Goal: Transaction & Acquisition: Purchase product/service

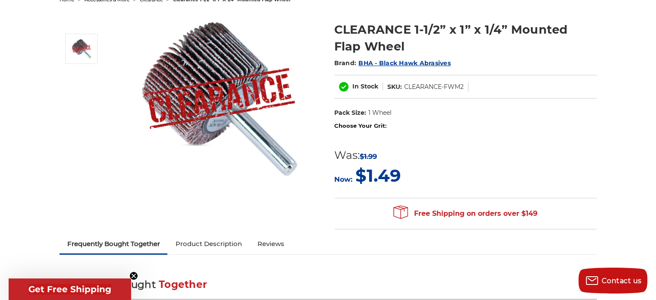
scroll to position [201, 0]
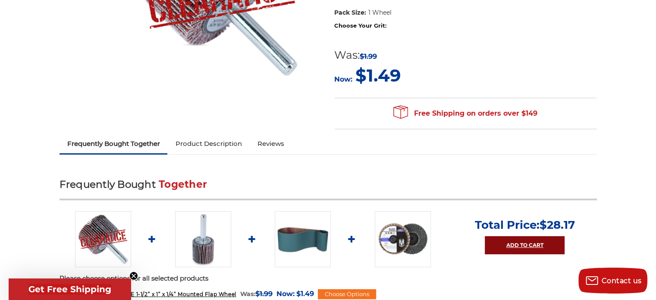
click at [516, 244] on link "Add to Cart" at bounding box center [524, 245] width 80 height 18
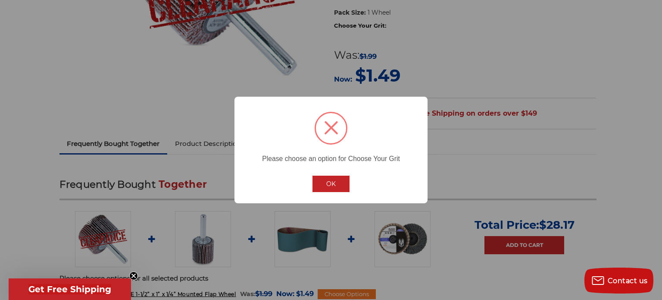
click at [329, 181] on button "OK" at bounding box center [330, 183] width 37 height 16
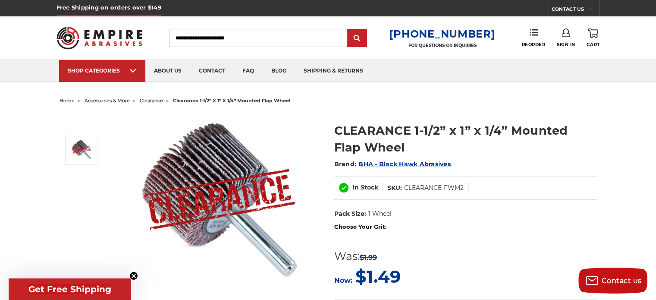
click at [404, 162] on span "BHA - Black Hawk Abrasives" at bounding box center [404, 164] width 92 height 8
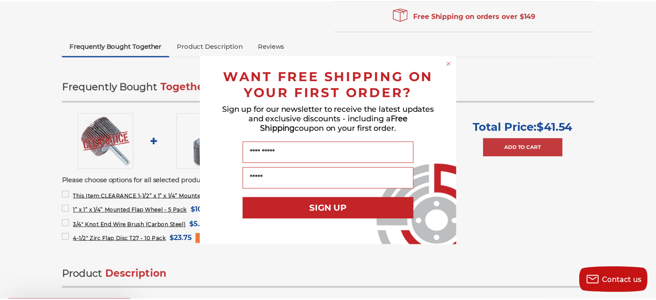
scroll to position [302, 0]
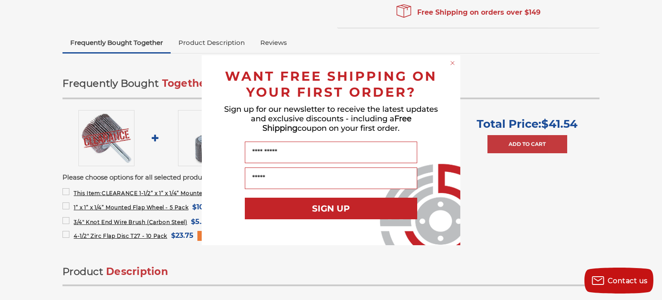
click at [534, 49] on div "Close dialog WANT FREE SHIPPING ON YOUR FIRST ORDER? Sign up for our newsletter…" at bounding box center [331, 150] width 662 height 300
click at [453, 59] on circle "Close dialog" at bounding box center [453, 63] width 8 height 8
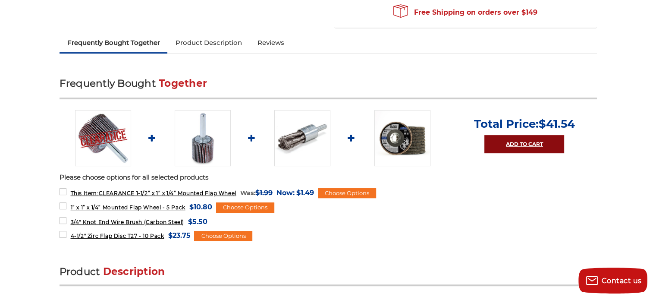
click at [520, 144] on link "Add to Cart" at bounding box center [524, 144] width 80 height 18
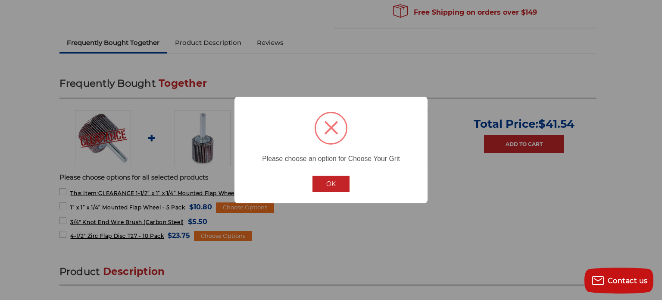
click at [328, 180] on button "OK" at bounding box center [330, 183] width 37 height 16
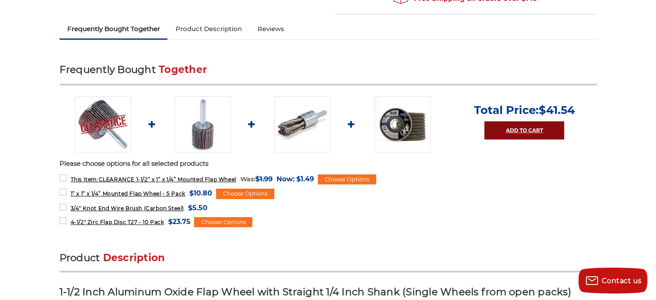
scroll to position [316, 0]
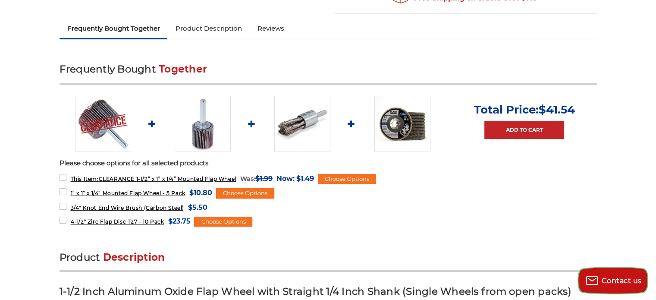
drag, startPoint x: 615, startPoint y: 272, endPoint x: 615, endPoint y: 268, distance: 4.4
click at [615, 272] on button "Contact us" at bounding box center [612, 280] width 69 height 26
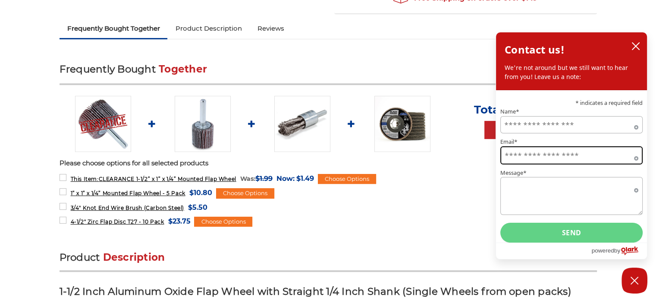
click at [580, 146] on input "Email*" at bounding box center [571, 155] width 142 height 18
type input "**********"
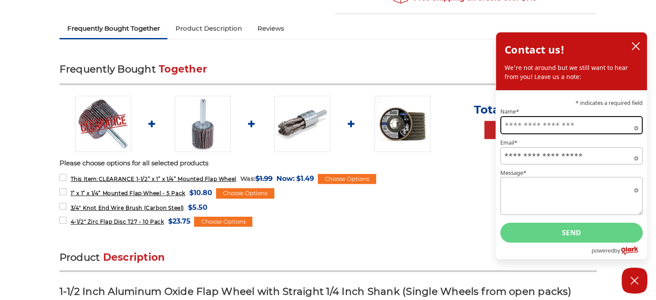
type input "**********"
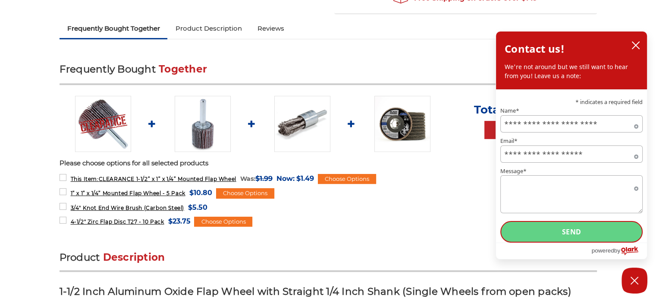
click at [569, 231] on button "Send" at bounding box center [571, 232] width 142 height 22
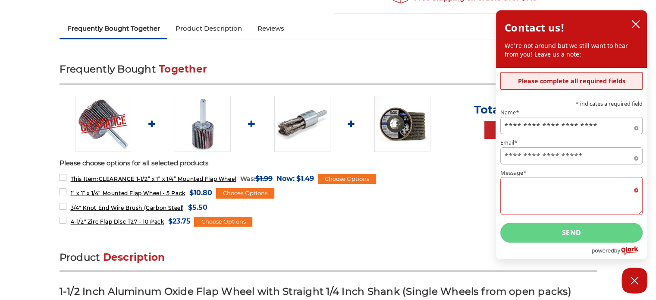
click at [528, 215] on textarea "Message*" at bounding box center [571, 196] width 142 height 38
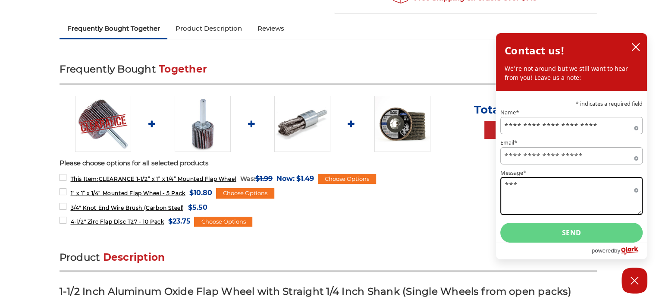
type textarea "***"
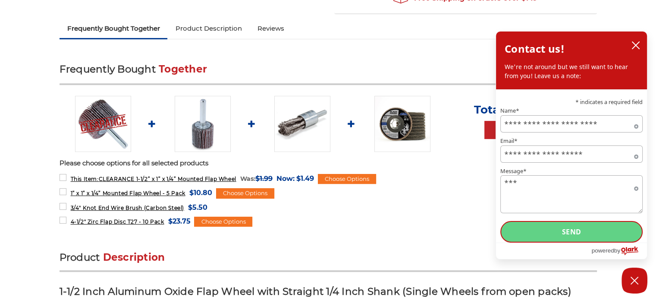
click at [557, 228] on button "Send" at bounding box center [571, 232] width 142 height 22
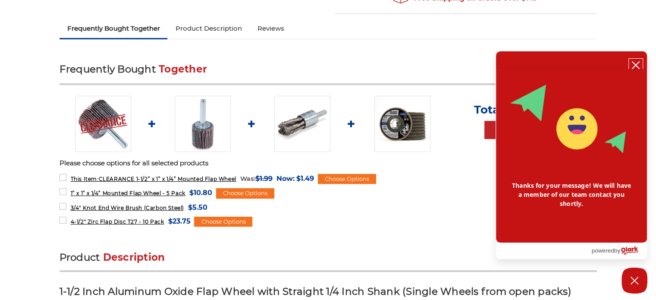
click at [637, 61] on icon "close chatbox" at bounding box center [635, 65] width 9 height 9
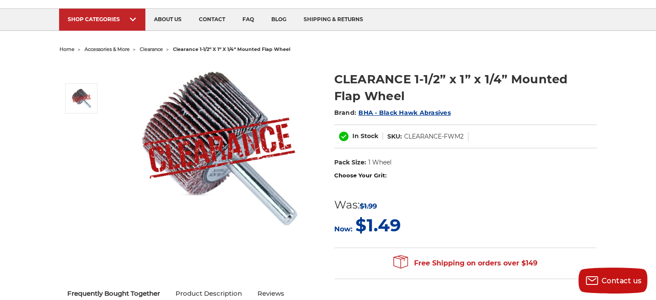
scroll to position [0, 0]
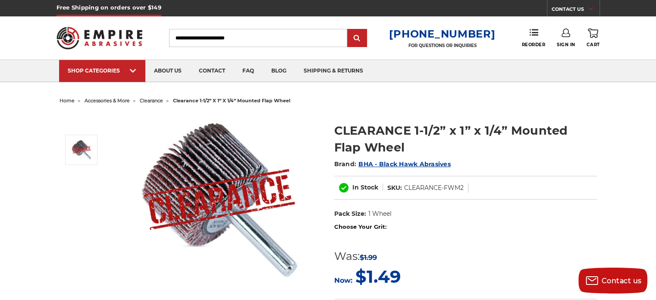
click at [594, 34] on icon at bounding box center [592, 32] width 10 height 9
click at [592, 33] on icon at bounding box center [592, 32] width 10 height 9
click at [592, 32] on icon at bounding box center [592, 32] width 10 height 9
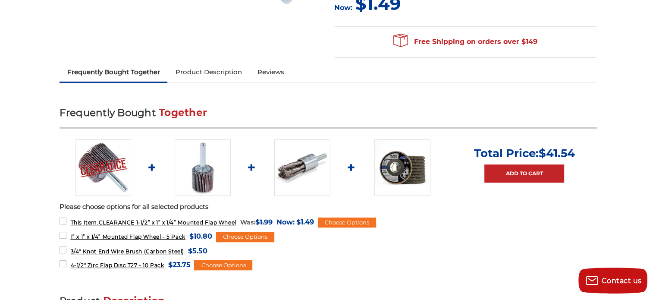
scroll to position [316, 0]
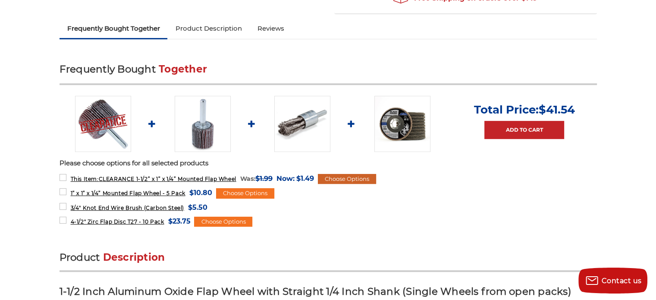
click at [349, 174] on div "Choose Options" at bounding box center [347, 179] width 58 height 10
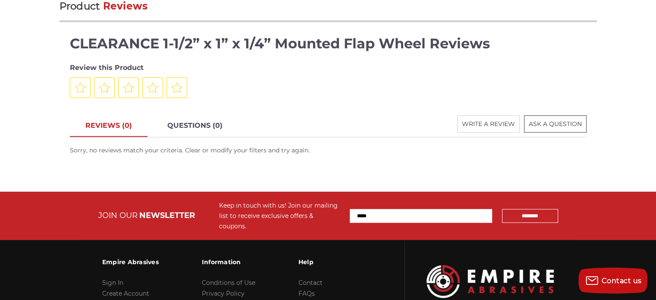
scroll to position [747, 0]
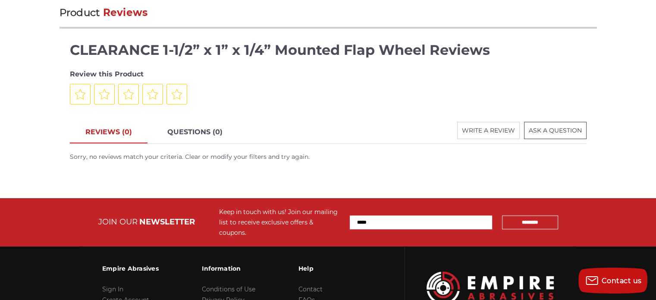
click at [547, 126] on span "ASK A QUESTION" at bounding box center [554, 130] width 53 height 8
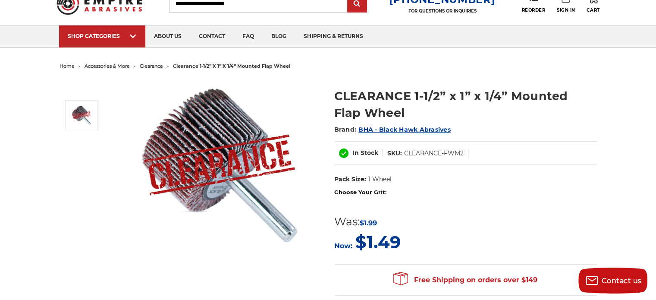
scroll to position [28, 0]
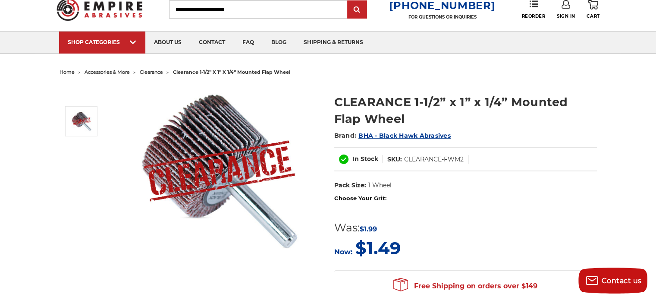
click at [421, 133] on span "BHA - Black Hawk Abrasives" at bounding box center [404, 135] width 92 height 8
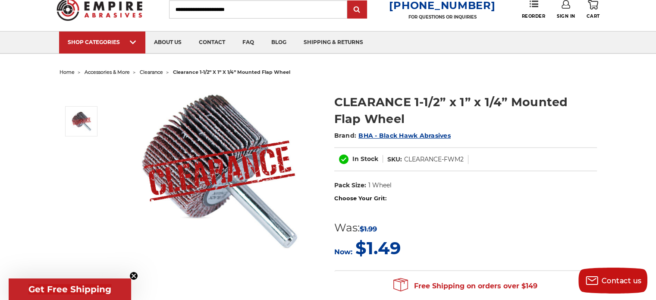
scroll to position [302, 0]
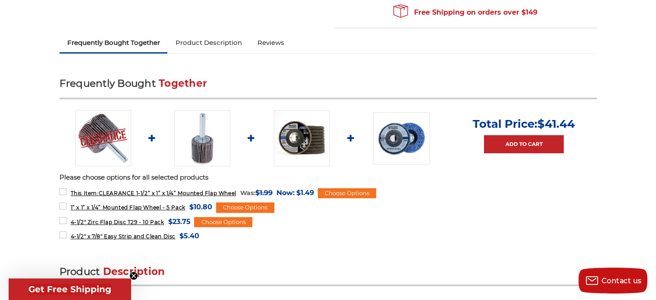
click at [201, 139] on img at bounding box center [202, 138] width 56 height 56
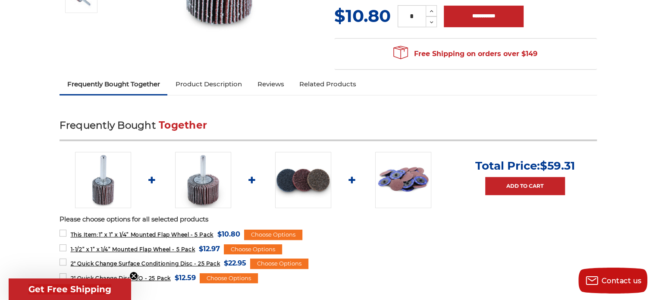
scroll to position [172, 0]
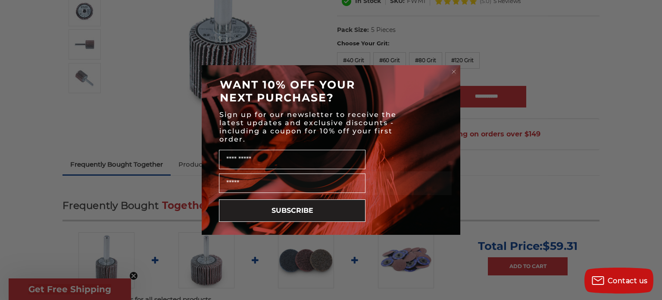
click at [455, 69] on circle "Close dialog" at bounding box center [454, 72] width 8 height 8
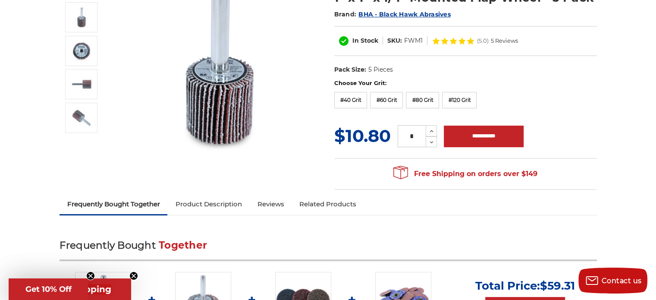
scroll to position [115, 0]
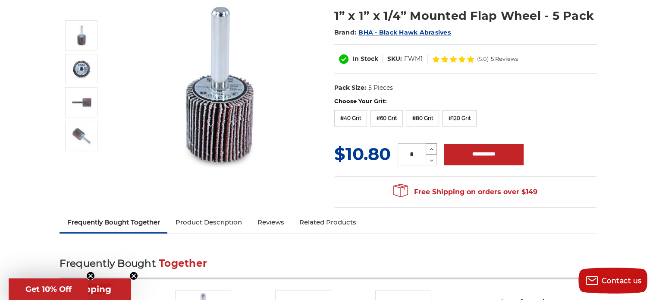
click at [433, 146] on icon at bounding box center [431, 149] width 6 height 8
type input "*"
click at [488, 150] on input "**********" at bounding box center [484, 155] width 80 height 22
click at [506, 150] on input "**********" at bounding box center [484, 155] width 80 height 22
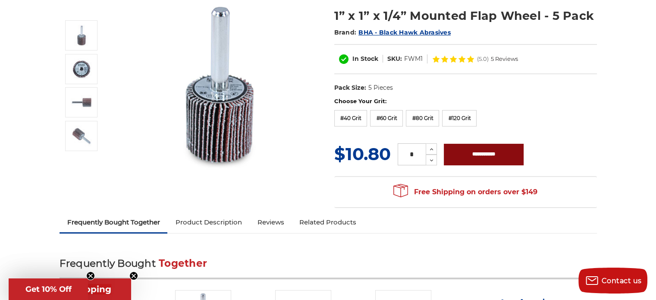
click at [507, 150] on input "**********" at bounding box center [484, 155] width 80 height 22
click at [503, 149] on input "**********" at bounding box center [484, 155] width 80 height 22
click at [504, 150] on input "**********" at bounding box center [484, 155] width 80 height 22
click at [514, 151] on input "**********" at bounding box center [484, 155] width 80 height 22
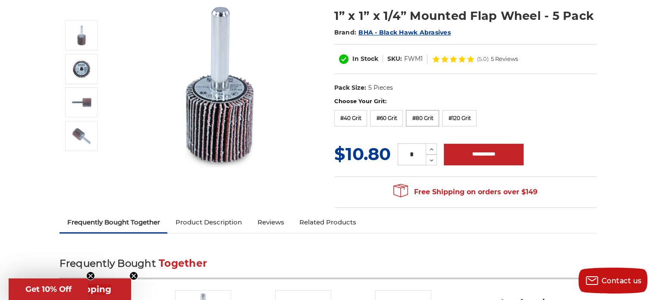
drag, startPoint x: 428, startPoint y: 117, endPoint x: 433, endPoint y: 116, distance: 5.2
click at [428, 117] on label "#80 Grit" at bounding box center [422, 118] width 33 height 16
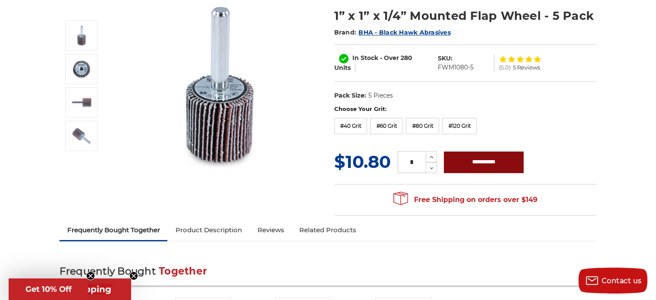
click at [514, 155] on input "**********" at bounding box center [484, 162] width 80 height 22
type input "**********"
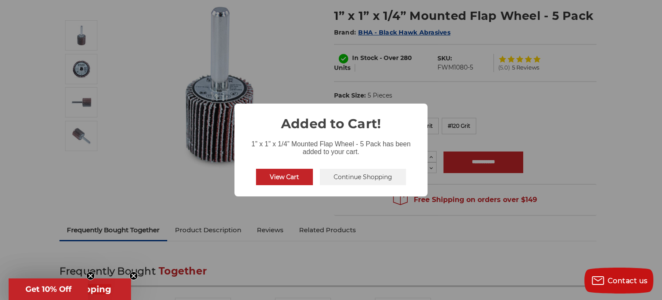
drag, startPoint x: 297, startPoint y: 175, endPoint x: 303, endPoint y: 174, distance: 7.1
click at [298, 175] on button "View Cart" at bounding box center [284, 177] width 57 height 16
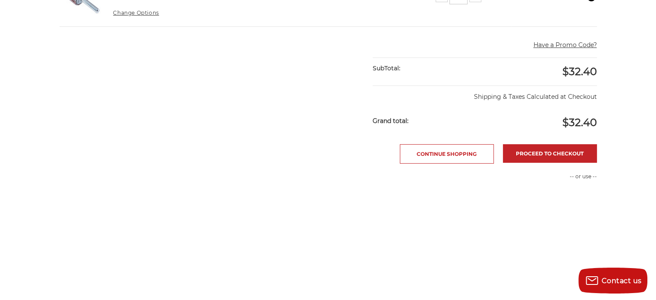
scroll to position [273, 0]
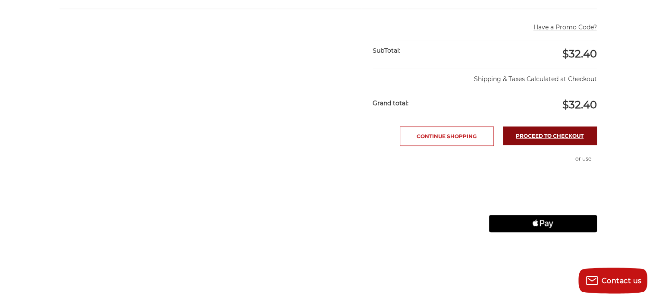
click at [549, 133] on link "Proceed to checkout" at bounding box center [550, 135] width 94 height 19
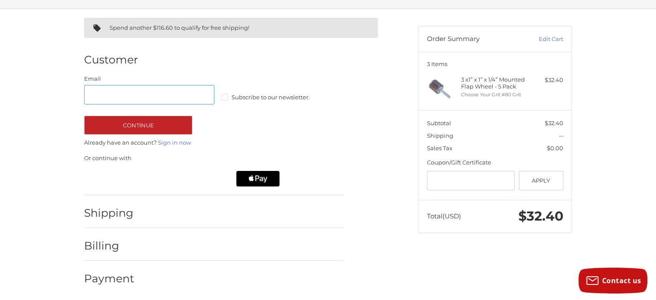
scroll to position [59, 0]
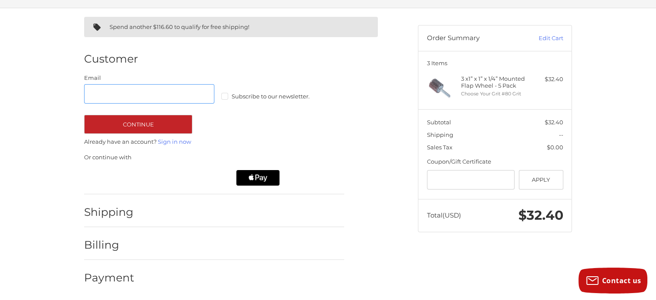
click at [121, 90] on input "Email" at bounding box center [149, 93] width 130 height 19
type input "**********"
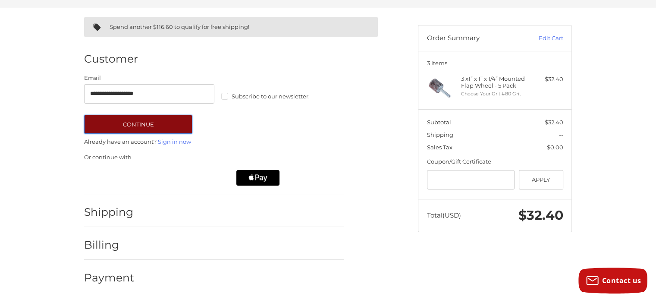
click at [150, 120] on button "Continue" at bounding box center [138, 124] width 108 height 19
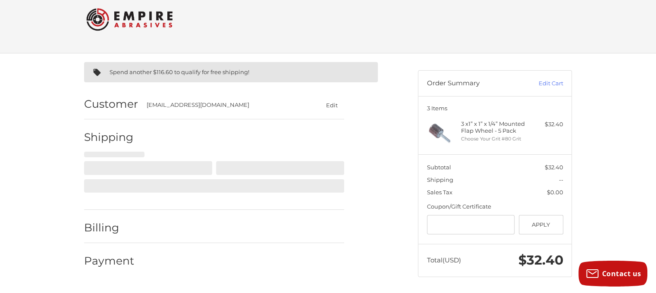
select select "**"
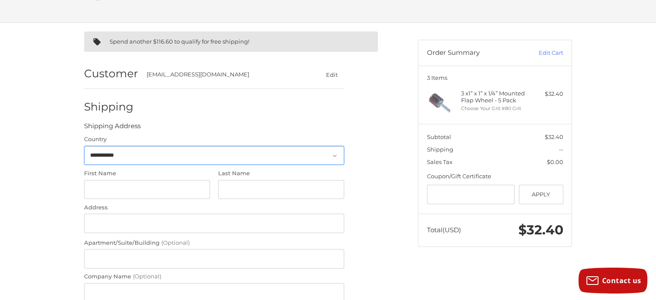
scroll to position [100, 0]
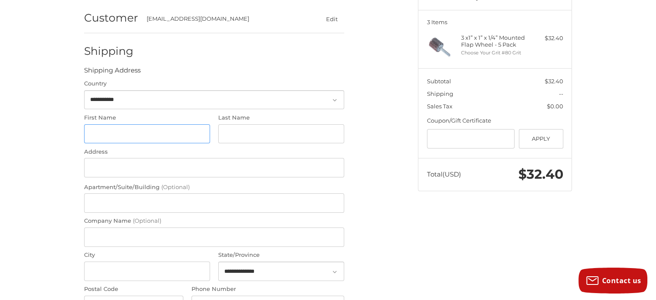
click at [127, 135] on input "First Name" at bounding box center [147, 133] width 126 height 19
type input "******"
type input "*******"
type input "**********"
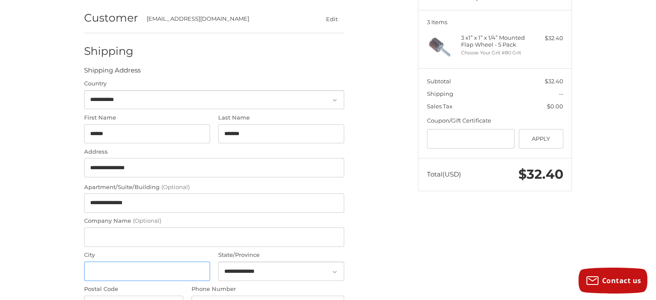
type input "**********"
select select "**"
type input "*****"
type input "**********"
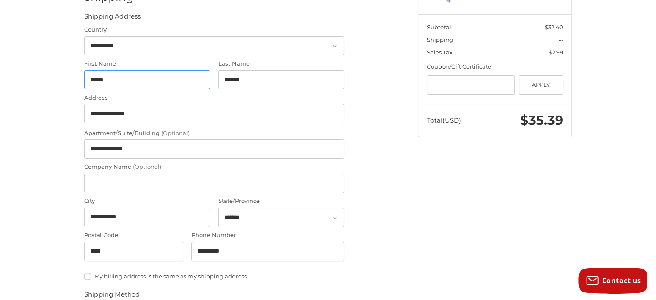
scroll to position [210, 0]
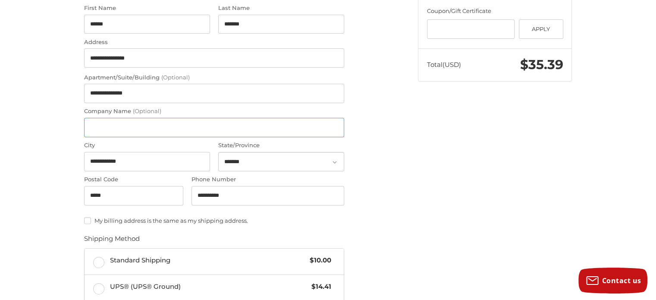
click at [114, 127] on input "Company Name (Optional)" at bounding box center [214, 127] width 260 height 19
type input "**"
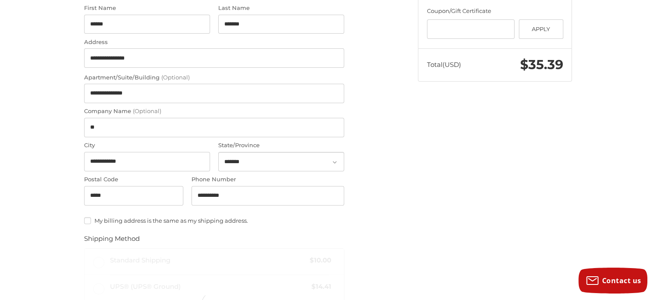
click at [409, 146] on div "**********" at bounding box center [245, 182] width 334 height 649
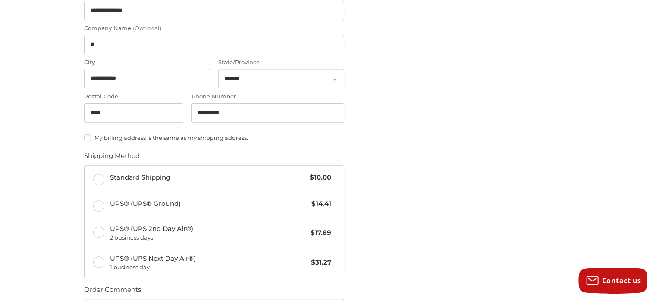
scroll to position [425, 0]
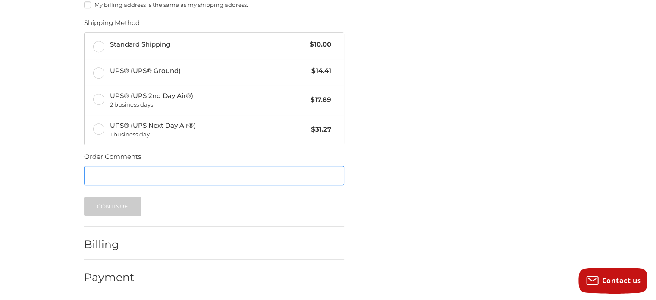
click at [100, 171] on input "Order Comments" at bounding box center [214, 175] width 260 height 19
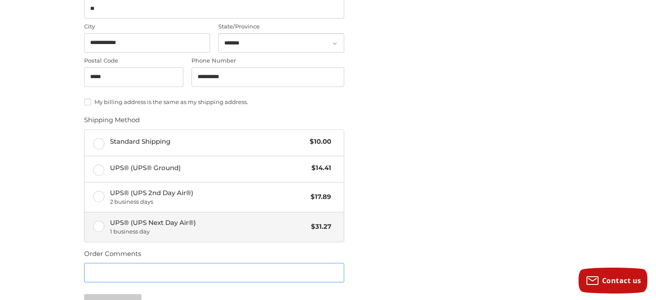
scroll to position [339, 0]
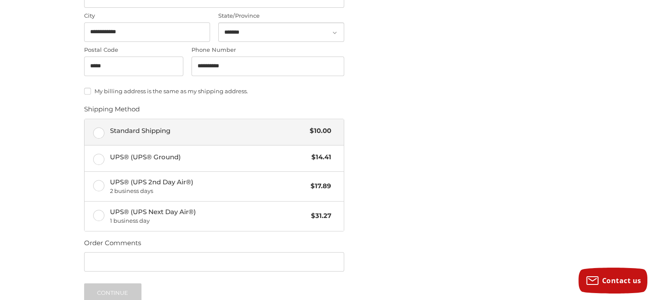
click at [98, 130] on label "Standard Shipping $10.00" at bounding box center [213, 132] width 259 height 26
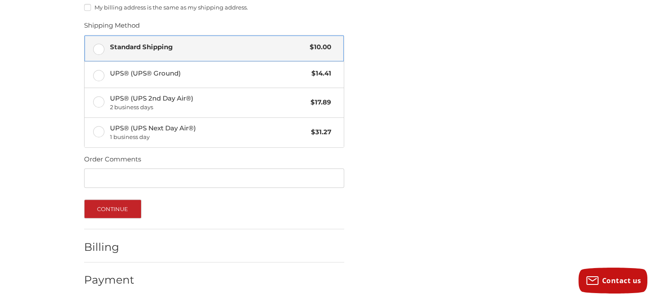
scroll to position [425, 0]
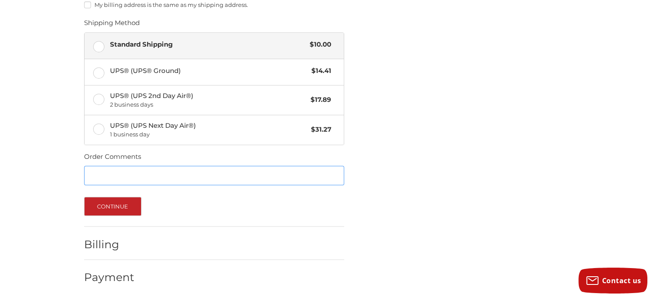
click at [91, 171] on input "Order Comments" at bounding box center [214, 175] width 260 height 19
type input "**********"
click at [119, 203] on button "Continue" at bounding box center [112, 206] width 57 height 19
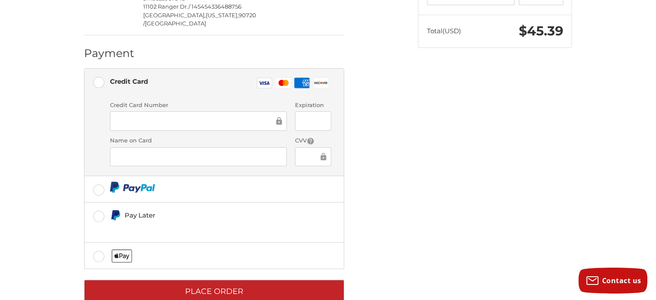
scroll to position [248, 0]
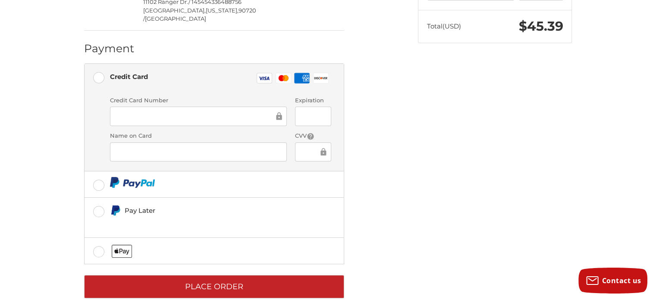
click at [381, 115] on div "Spend another $116.60 to qualify for free shipping! Customer [EMAIL_ADDRESS][DO…" at bounding box center [245, 63] width 334 height 489
click at [375, 106] on ol "Customer chiantimar@yahoo.com Edit Shipping Marisa Brunner 3m 5625987345 11102 …" at bounding box center [231, 75] width 294 height 446
click at [381, 139] on div "Spend another $116.60 to qualify for free shipping! Customer chiantimar@yahoo.c…" at bounding box center [245, 63] width 334 height 489
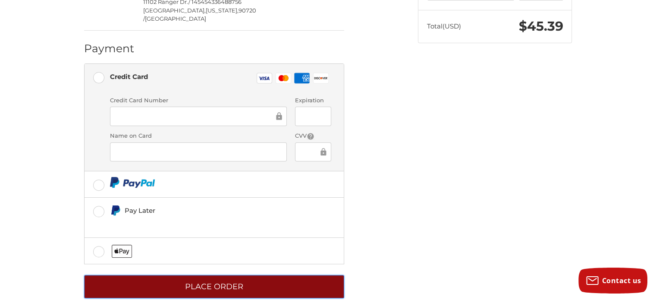
click at [240, 275] on button "Place Order" at bounding box center [214, 287] width 260 height 24
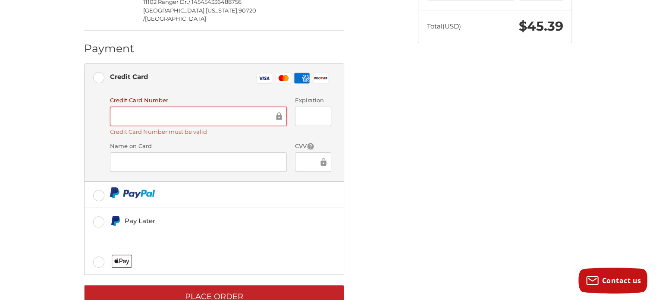
click at [391, 134] on div "Spend another $116.60 to qualify for free shipping! Customer chiantimar@yahoo.c…" at bounding box center [245, 68] width 334 height 499
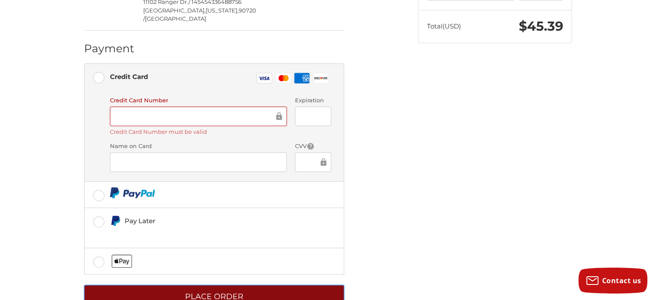
click at [219, 284] on button "Place Order" at bounding box center [214, 296] width 260 height 24
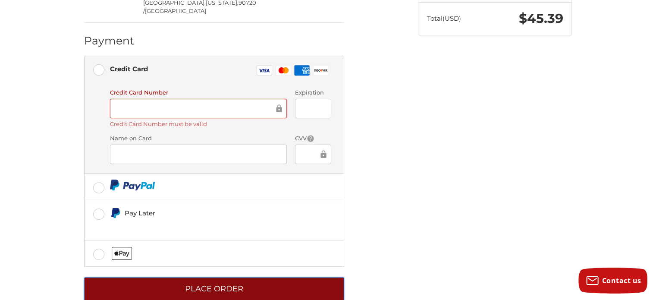
scroll to position [258, 0]
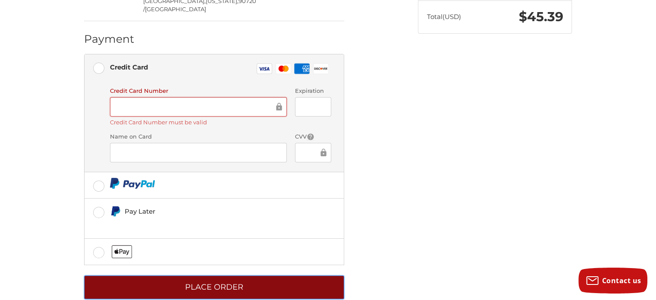
click at [244, 275] on button "Place Order" at bounding box center [214, 287] width 260 height 24
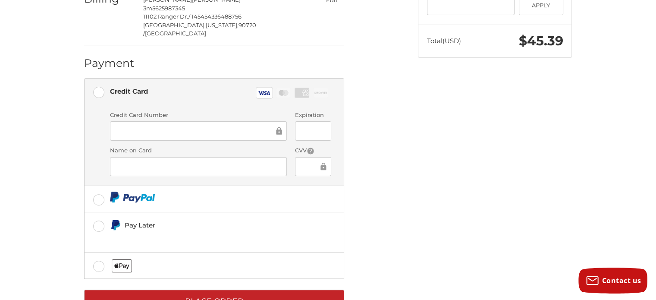
scroll to position [248, 0]
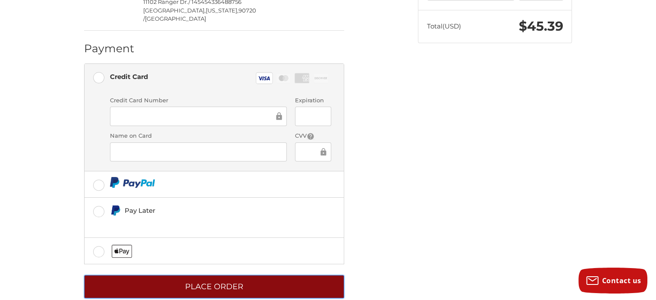
click at [175, 275] on button "Place Order" at bounding box center [214, 287] width 260 height 24
click at [293, 275] on button "Place Order" at bounding box center [214, 287] width 260 height 24
click at [301, 275] on button "Place Order" at bounding box center [214, 287] width 260 height 24
click at [300, 275] on button "Place Order" at bounding box center [214, 287] width 260 height 24
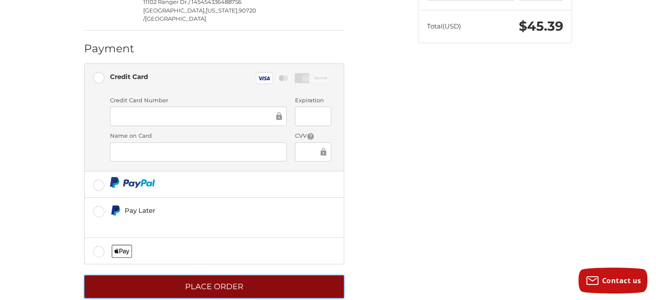
click at [300, 275] on button "Place Order" at bounding box center [214, 287] width 260 height 24
click at [255, 275] on button "Place Order" at bounding box center [214, 287] width 260 height 24
click at [254, 275] on button "Place Order" at bounding box center [214, 287] width 260 height 24
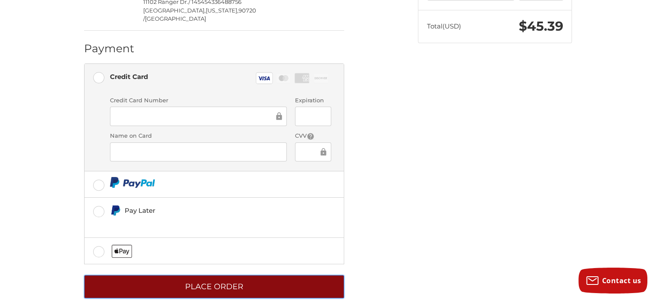
click at [254, 275] on button "Place Order" at bounding box center [214, 287] width 260 height 24
click at [289, 275] on button "Place Order" at bounding box center [214, 287] width 260 height 24
click at [287, 275] on button "Place Order" at bounding box center [214, 287] width 260 height 24
click at [285, 275] on button "Place Order" at bounding box center [214, 287] width 260 height 24
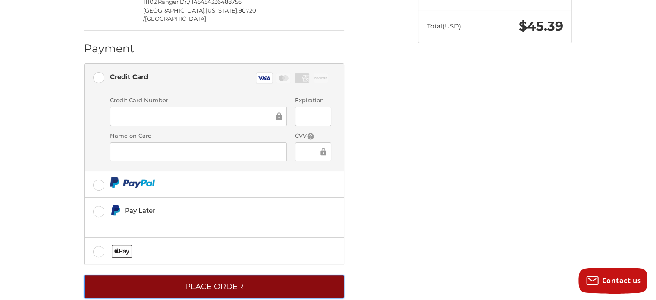
click at [284, 275] on button "Place Order" at bounding box center [214, 287] width 260 height 24
click at [179, 275] on button "Place Order" at bounding box center [214, 287] width 260 height 24
click at [178, 275] on button "Place Order" at bounding box center [214, 287] width 260 height 24
click at [177, 275] on button "Place Order" at bounding box center [214, 287] width 260 height 24
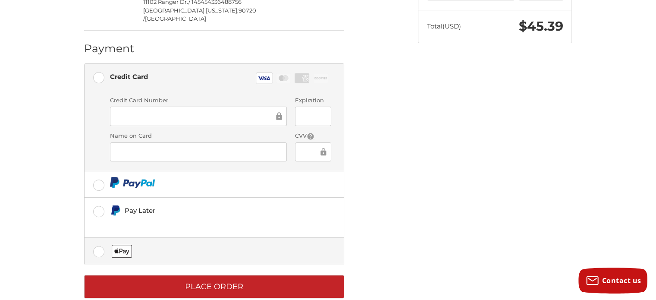
click at [96, 237] on label at bounding box center [213, 250] width 259 height 26
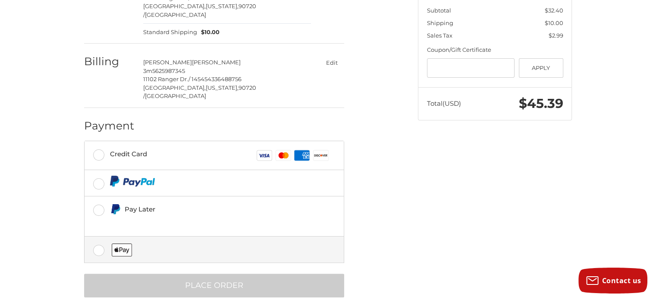
scroll to position [169, 0]
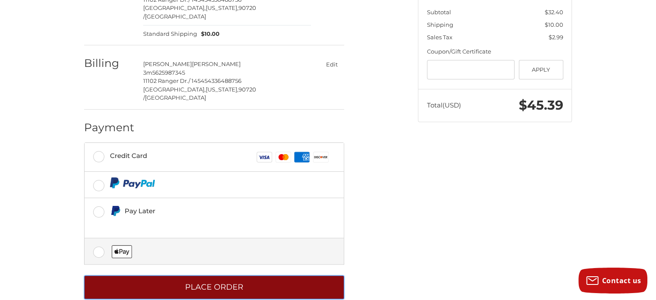
click at [164, 275] on button "Place Order" at bounding box center [214, 287] width 260 height 24
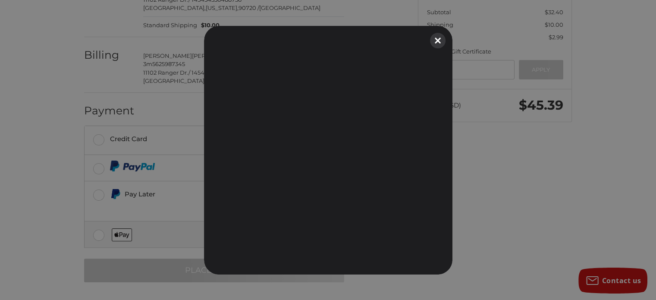
click at [437, 38] on button "Close" at bounding box center [437, 40] width 19 height 19
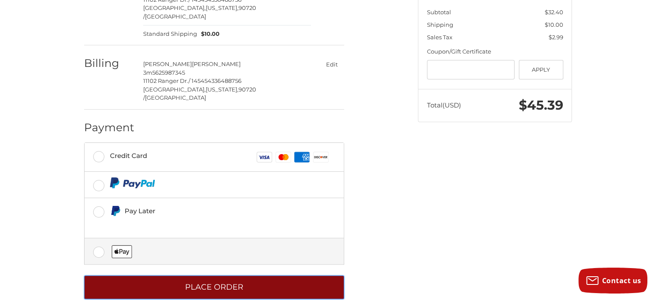
click at [183, 275] on button "Place Order" at bounding box center [214, 287] width 260 height 24
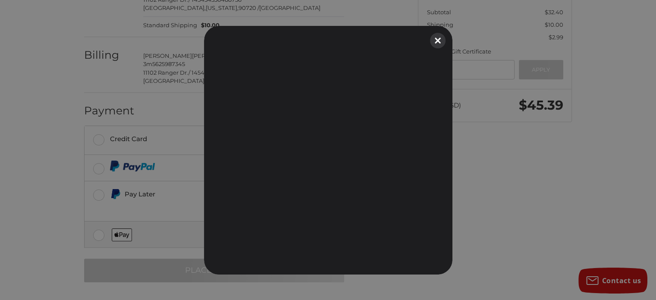
click at [438, 39] on button "Close" at bounding box center [437, 40] width 19 height 19
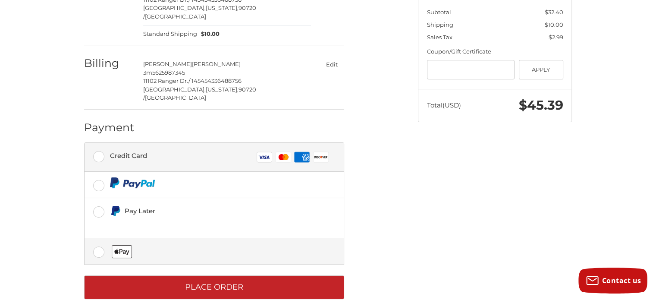
click at [100, 143] on label "Credit Card Visa Master Amex Discover" at bounding box center [213, 157] width 259 height 29
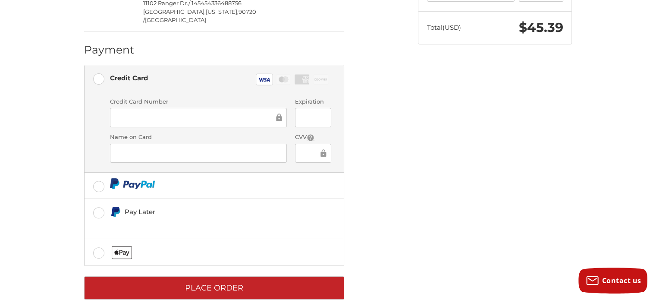
scroll to position [248, 0]
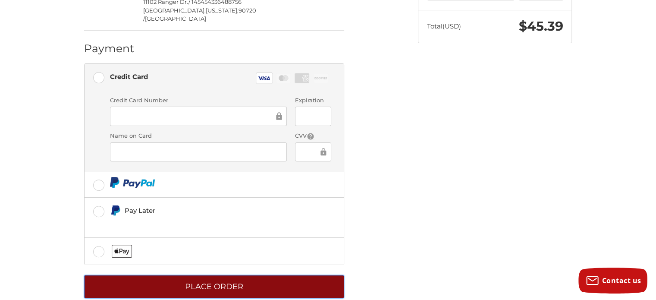
click at [156, 275] on button "Place Order" at bounding box center [214, 287] width 260 height 24
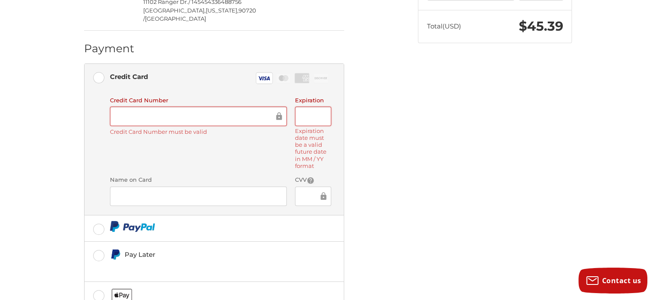
click at [371, 166] on ol "Customer chiantimar@yahoo.com Edit Shipping Marisa Brunner 3m 5625987345 11102 …" at bounding box center [231, 97] width 294 height 490
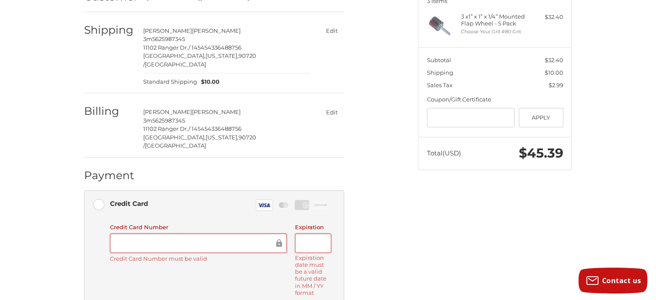
scroll to position [234, 0]
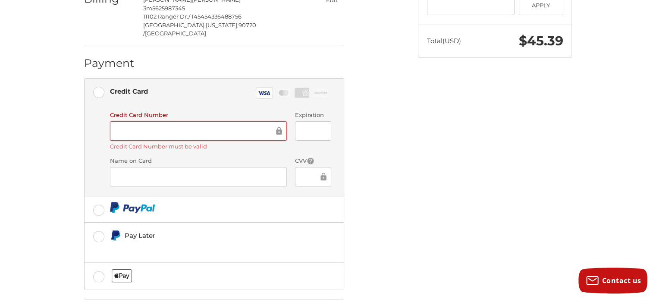
click at [357, 125] on ol "Customer chiantimar@yahoo.com Edit Shipping Marisa Brunner 3m 5625987345 11102 …" at bounding box center [231, 95] width 294 height 456
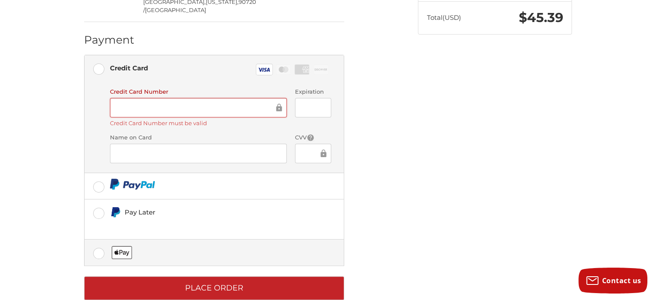
scroll to position [258, 0]
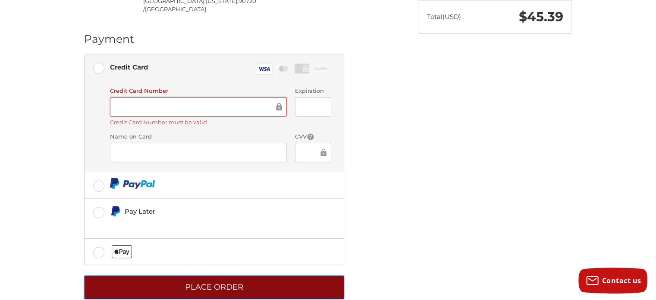
click at [242, 275] on button "Place Order" at bounding box center [214, 287] width 260 height 24
click at [253, 275] on button "Place Order" at bounding box center [214, 287] width 260 height 24
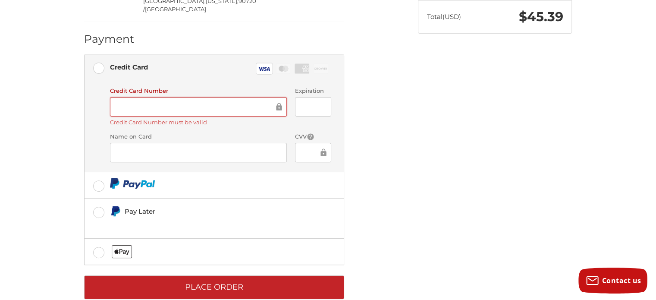
scroll to position [248, 0]
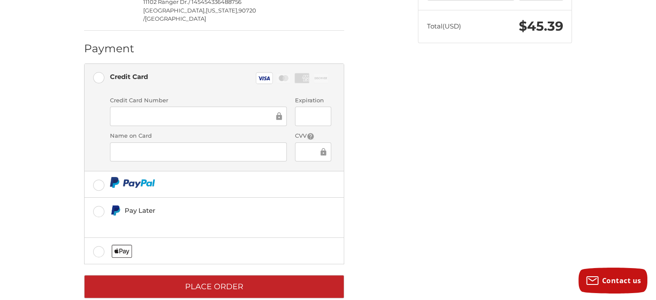
click at [366, 144] on ol "Customer chiantimar@yahoo.com Edit Shipping Marisa Brunner 3m 5625987345 11102 …" at bounding box center [231, 75] width 294 height 446
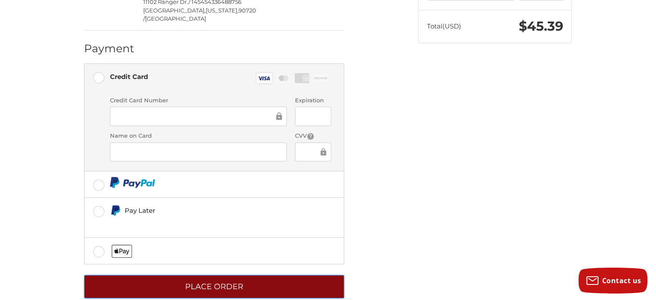
click at [214, 275] on button "Place Order" at bounding box center [214, 287] width 260 height 24
click at [207, 275] on button "Place Order" at bounding box center [214, 287] width 260 height 24
click at [183, 275] on button "Place Order" at bounding box center [214, 287] width 260 height 24
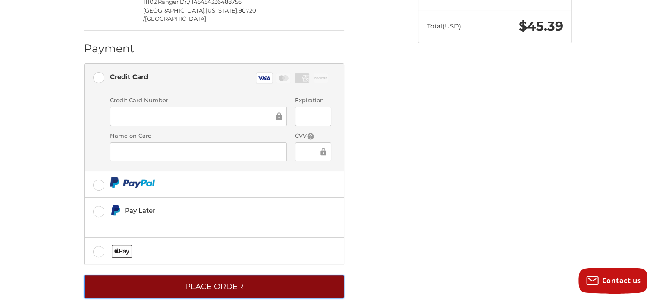
click at [183, 275] on button "Place Order" at bounding box center [214, 287] width 260 height 24
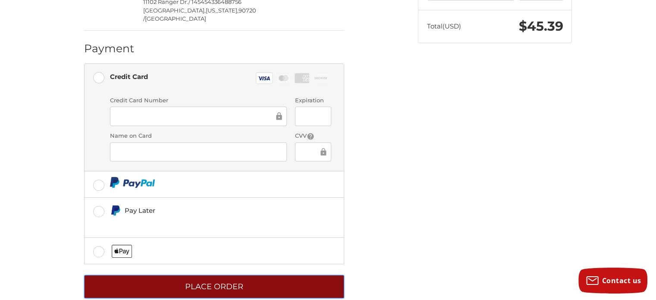
click at [185, 275] on button "Place Order" at bounding box center [214, 287] width 260 height 24
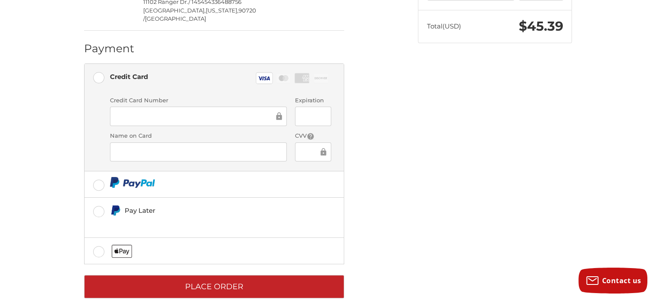
click at [364, 137] on ol "Customer chiantimar@yahoo.com Edit Shipping Marisa Brunner 3m 5625987345 11102 …" at bounding box center [231, 75] width 294 height 446
click at [394, 131] on div "Spend another $116.60 to qualify for free shipping! Customer chiantimar@yahoo.c…" at bounding box center [245, 63] width 334 height 489
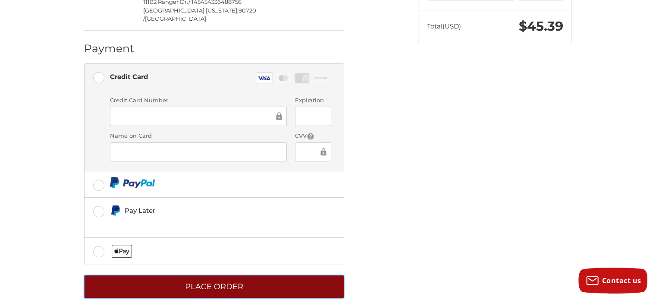
click at [249, 275] on button "Place Order" at bounding box center [214, 287] width 260 height 24
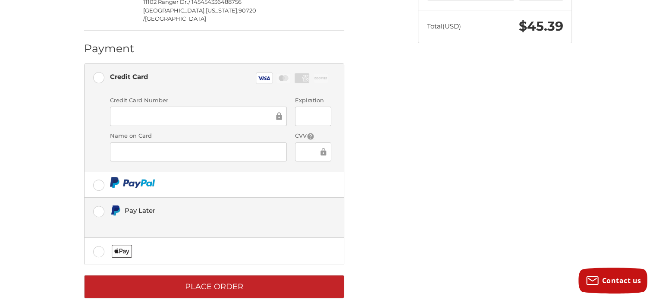
click at [101, 197] on label "Pay Later" at bounding box center [213, 217] width 259 height 40
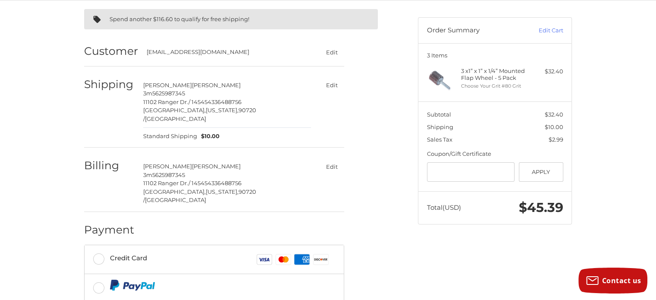
scroll to position [169, 0]
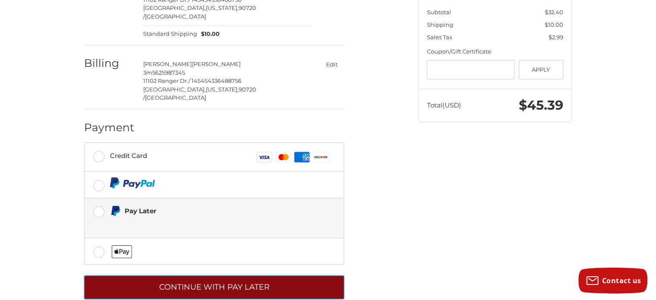
click at [214, 275] on button "Continue with Pay Later" at bounding box center [214, 287] width 260 height 24
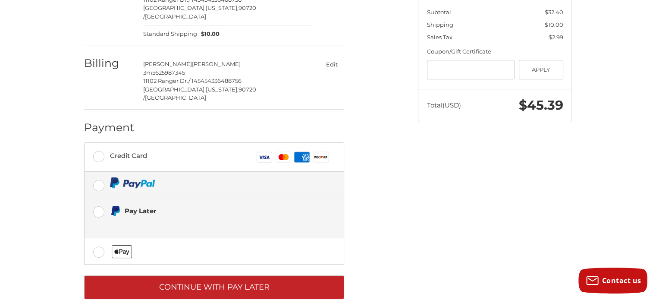
click at [100, 172] on label at bounding box center [213, 185] width 259 height 26
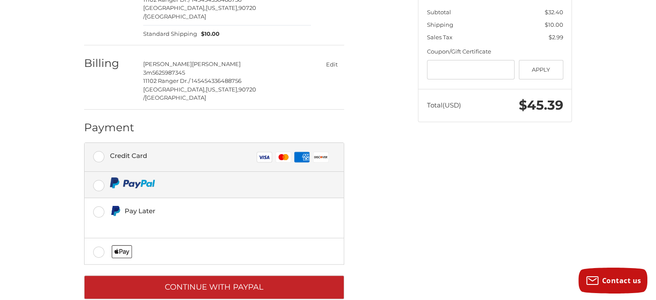
click at [101, 143] on label "Credit Card Visa Master Amex Discover" at bounding box center [213, 157] width 259 height 29
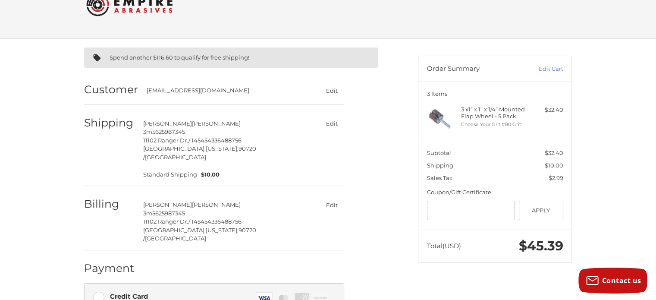
scroll to position [0, 0]
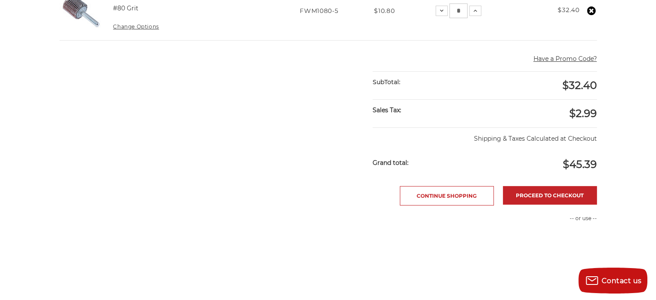
scroll to position [251, 0]
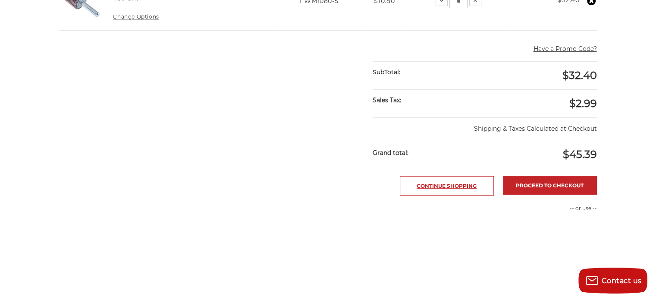
click at [437, 181] on link "Continue Shopping" at bounding box center [447, 185] width 94 height 19
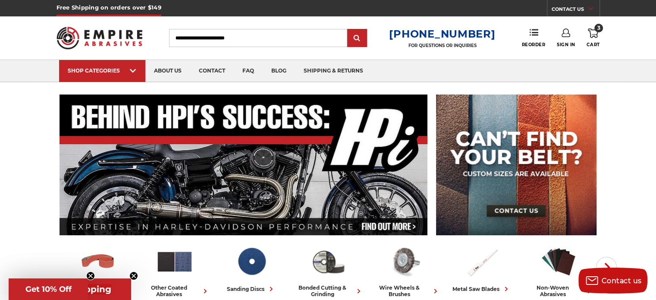
click at [599, 26] on span "3" at bounding box center [598, 28] width 9 height 9
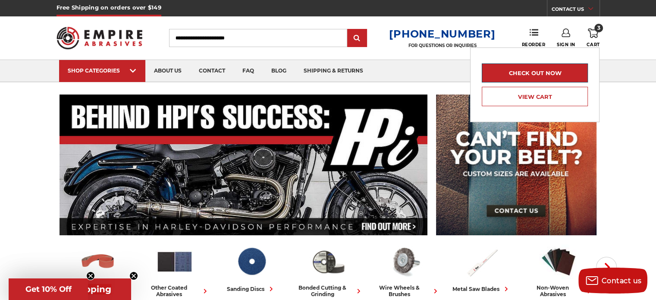
click at [537, 68] on link "Check out now" at bounding box center [534, 72] width 106 height 19
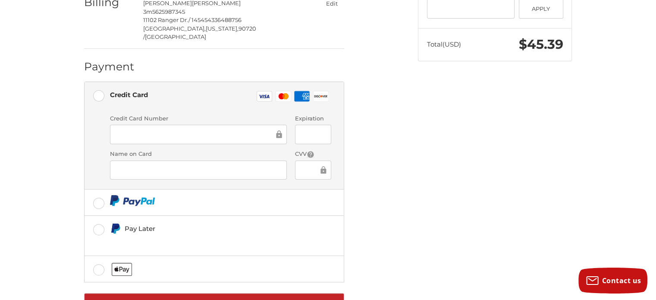
scroll to position [248, 0]
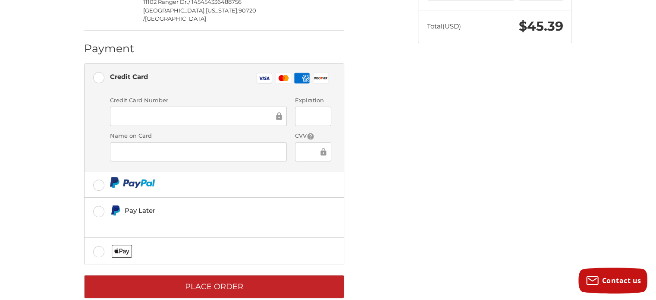
click at [466, 151] on div "Spend another $116.60 to qualify for free shipping! Customer [EMAIL_ADDRESS][DO…" at bounding box center [327, 67] width 517 height 497
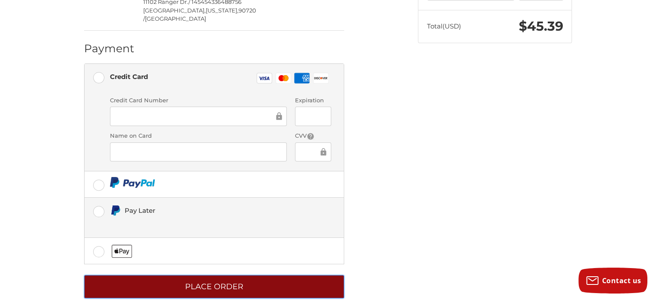
click at [279, 275] on button "Place Order" at bounding box center [214, 287] width 260 height 24
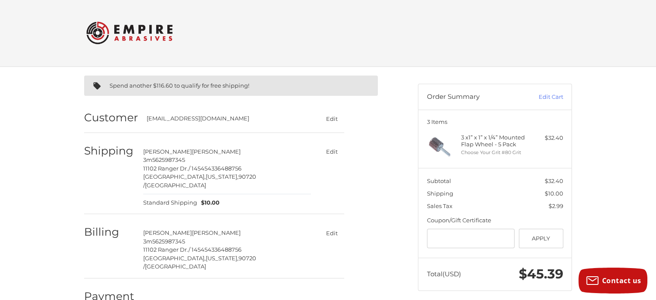
scroll to position [0, 0]
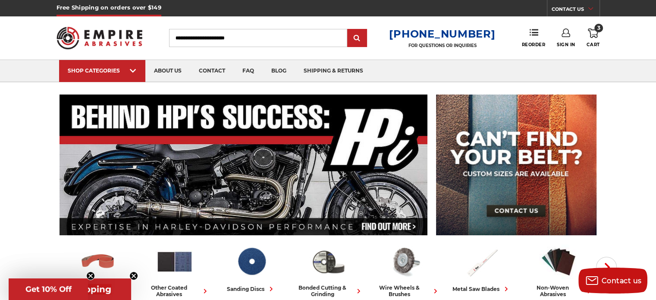
click at [600, 26] on span "3" at bounding box center [598, 28] width 9 height 9
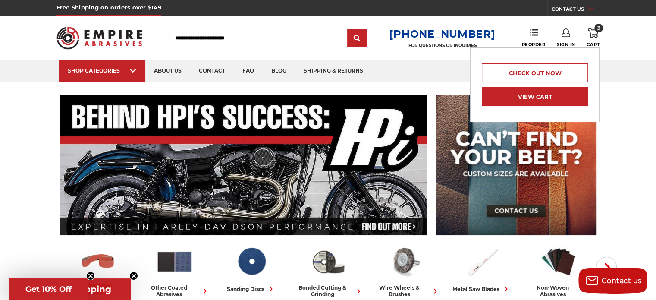
click at [537, 94] on link "View Cart" at bounding box center [534, 96] width 106 height 19
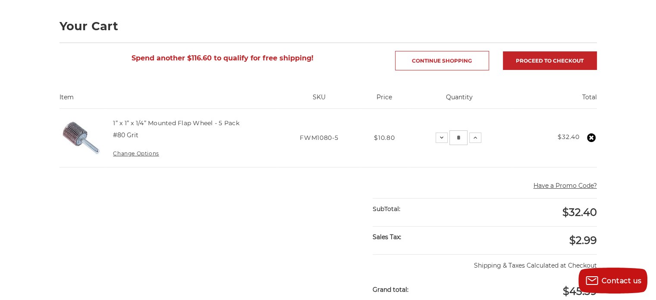
click at [460, 135] on input "*" at bounding box center [458, 137] width 18 height 15
type input "*"
click at [324, 210] on main "home your cart Your Cart Spend another $116.60 to qualify for free shipping! Co…" at bounding box center [328, 254] width 546 height 548
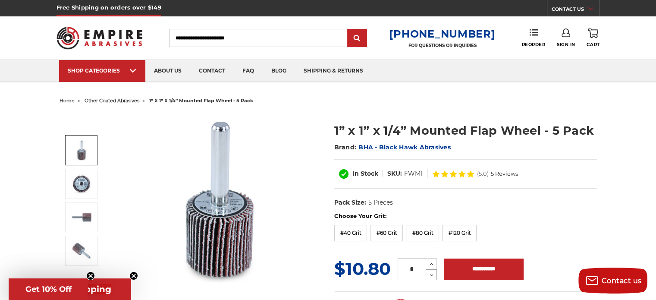
click at [433, 273] on icon at bounding box center [431, 275] width 6 height 8
type input "*"
click at [432, 273] on icon at bounding box center [431, 275] width 6 height 8
